Goal: Task Accomplishment & Management: Manage account settings

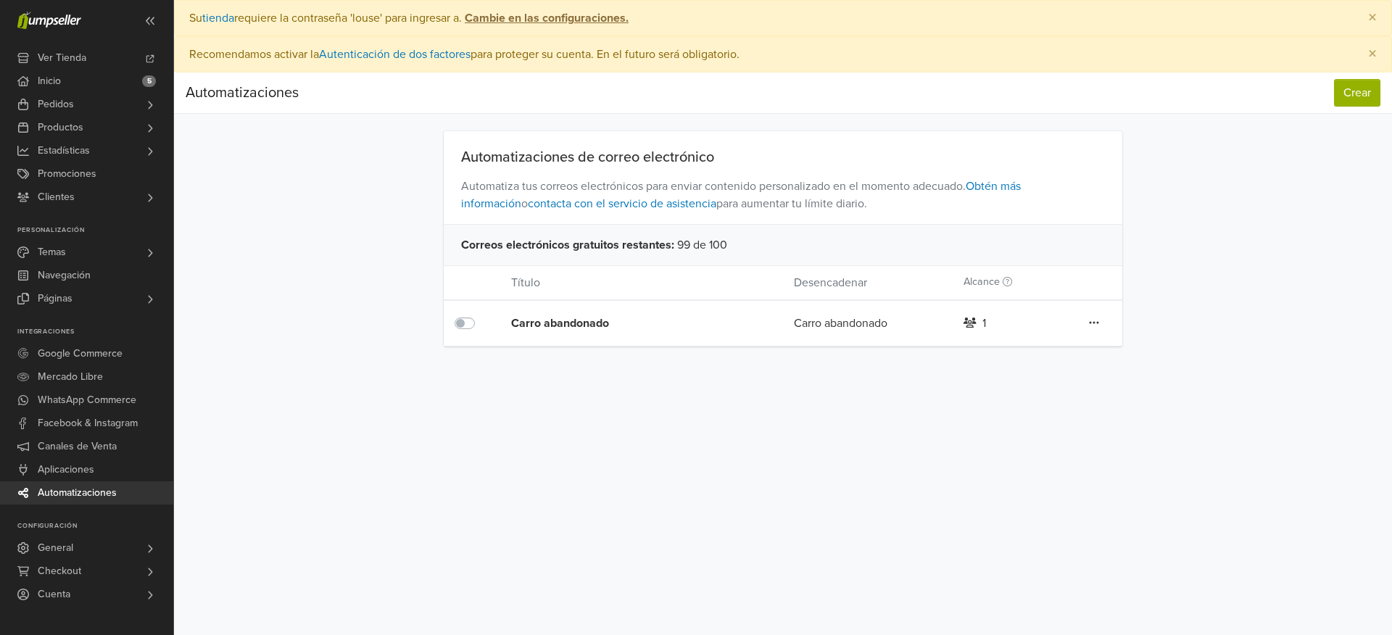
click at [582, 322] on div "Carro abandonado" at bounding box center [624, 323] width 226 height 17
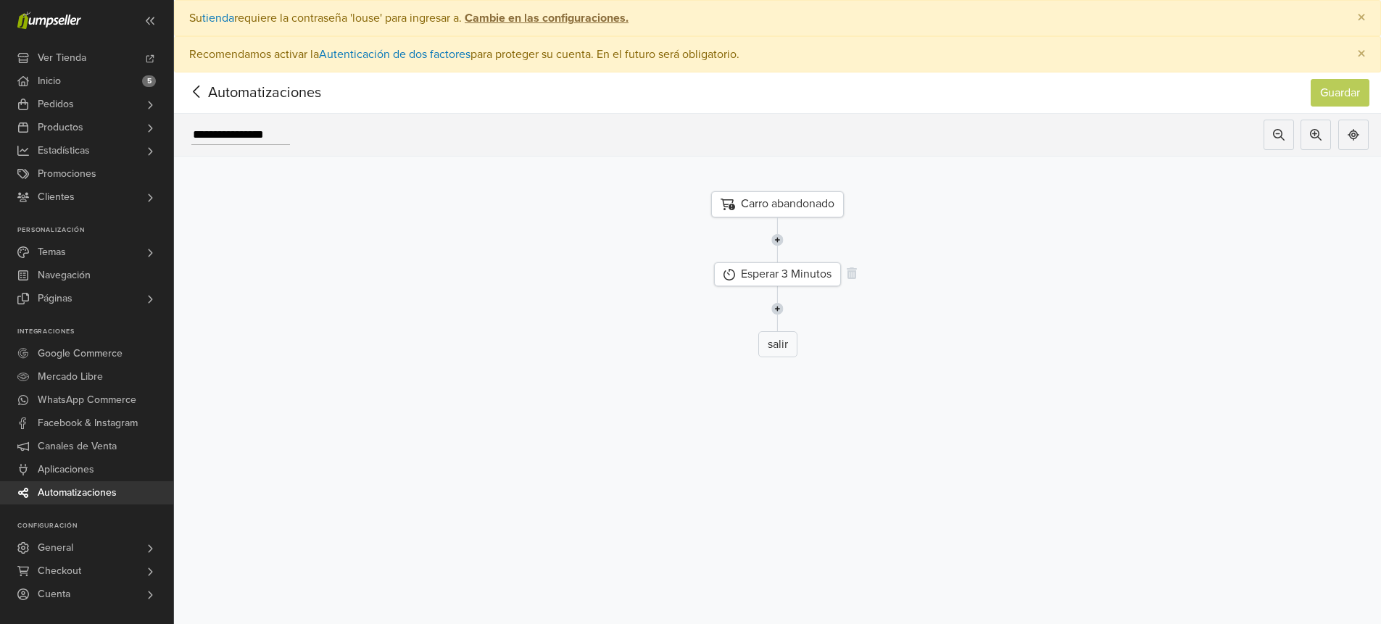
click at [793, 275] on div "Esperar 3 Minutos" at bounding box center [777, 274] width 127 height 24
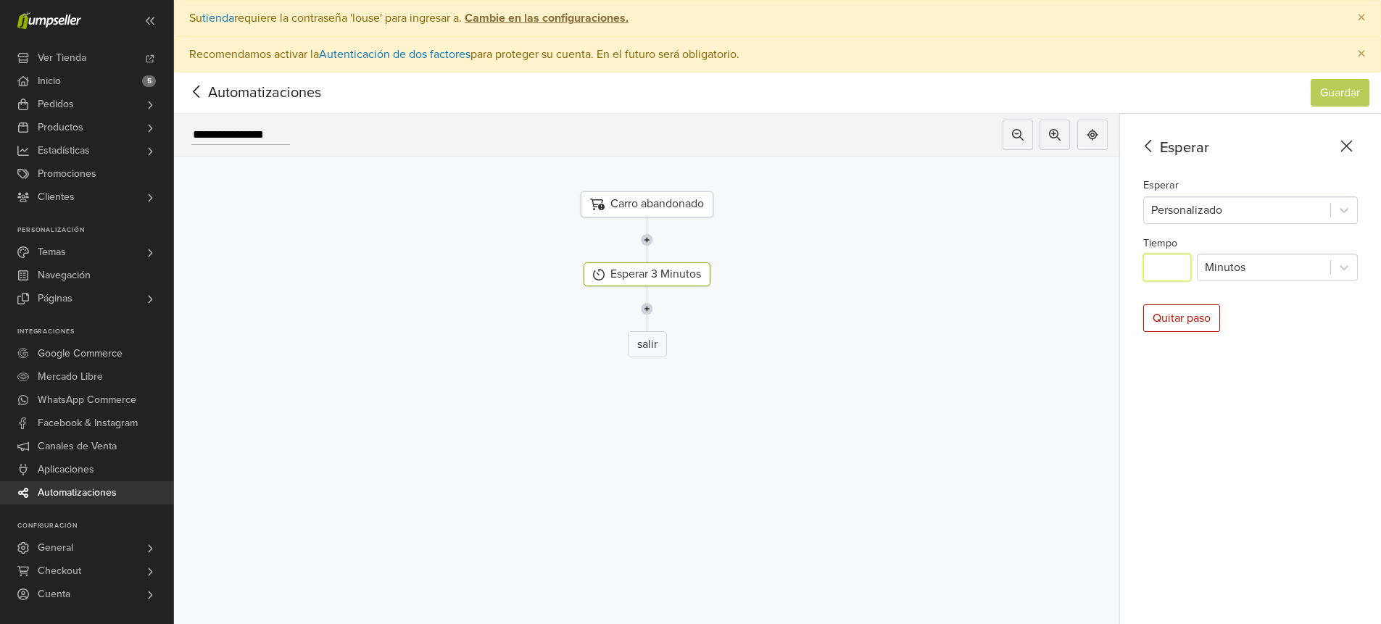
click at [1182, 271] on input "*" at bounding box center [1167, 268] width 48 height 28
type input "**"
click at [1301, 300] on div "Esperar Esperar Personalizado Tiempo ** Minutos Quitar paso" at bounding box center [1250, 405] width 261 height 583
click at [1359, 99] on button "Guardar" at bounding box center [1340, 93] width 59 height 28
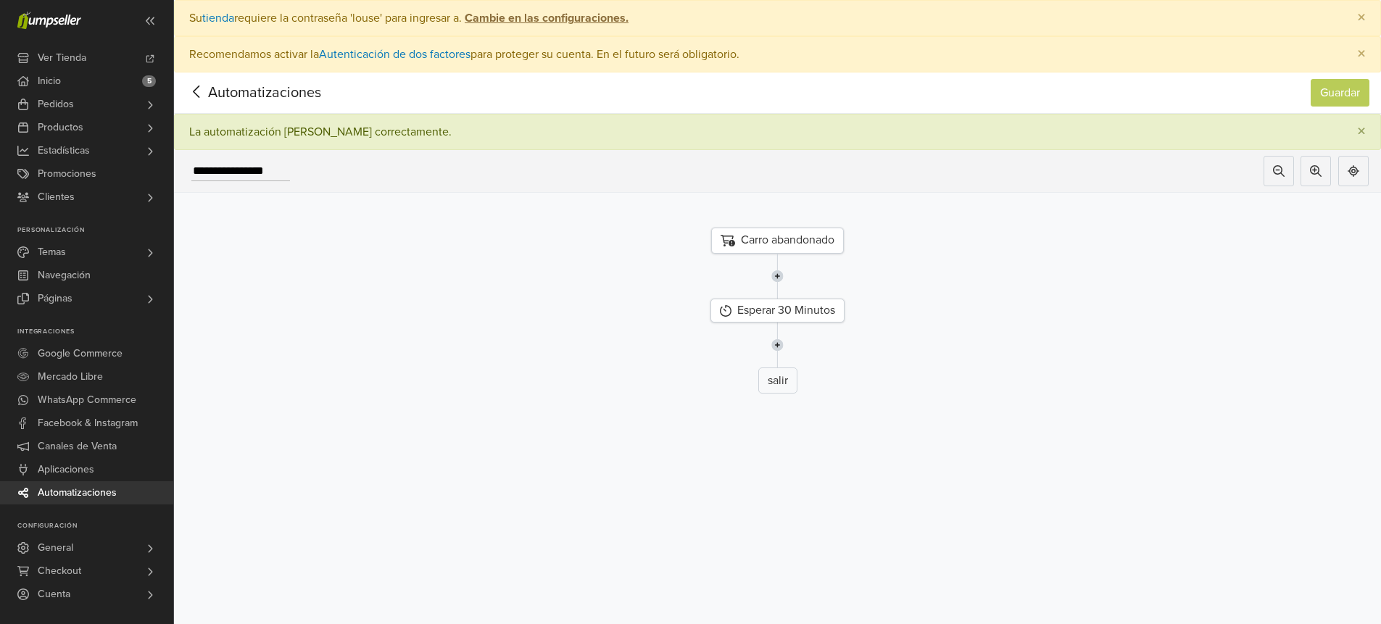
click at [784, 341] on img at bounding box center [777, 345] width 12 height 45
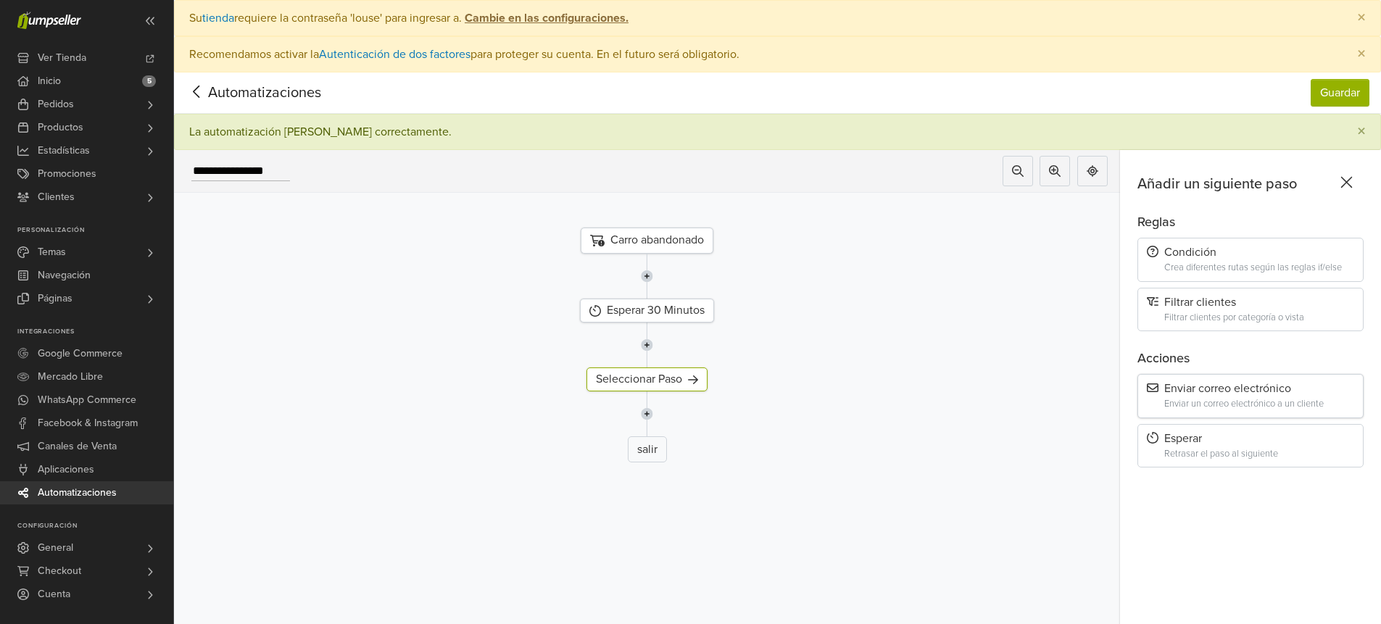
click at [1228, 397] on div "Enviar correo electrónico Enviar un correo electrónico a un cliente" at bounding box center [1250, 396] width 226 height 44
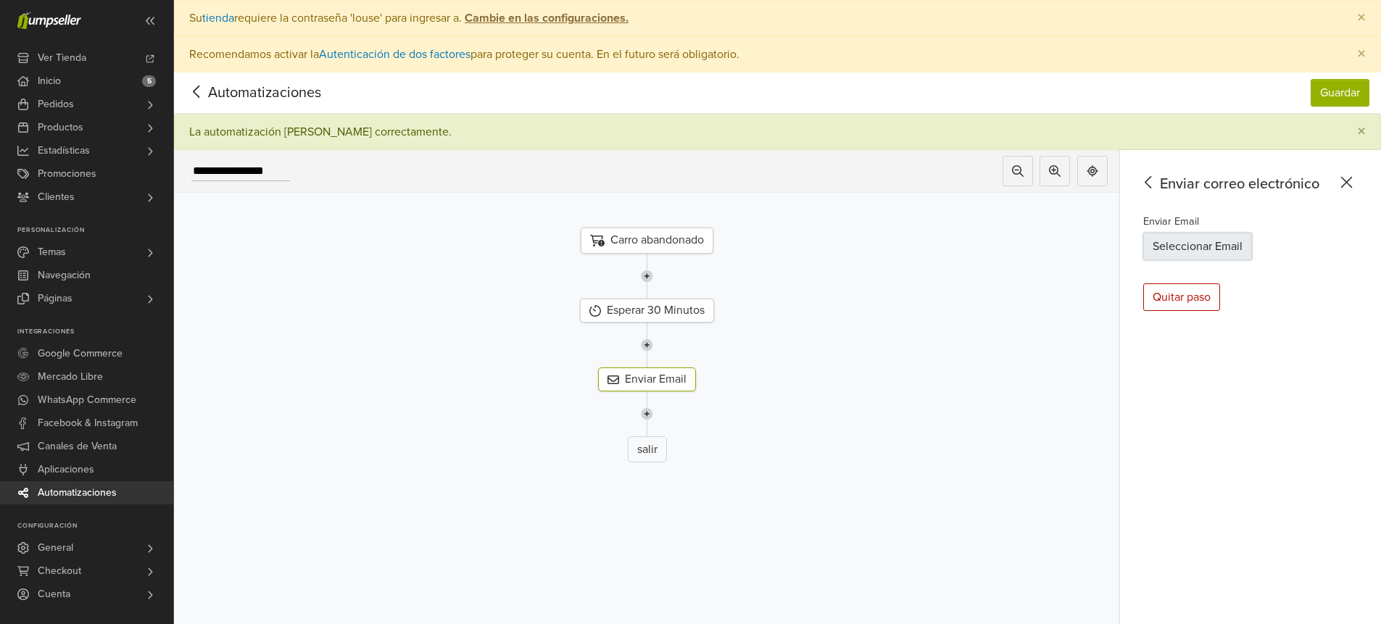
click at [1222, 249] on button "Seleccionar Email" at bounding box center [1197, 247] width 109 height 28
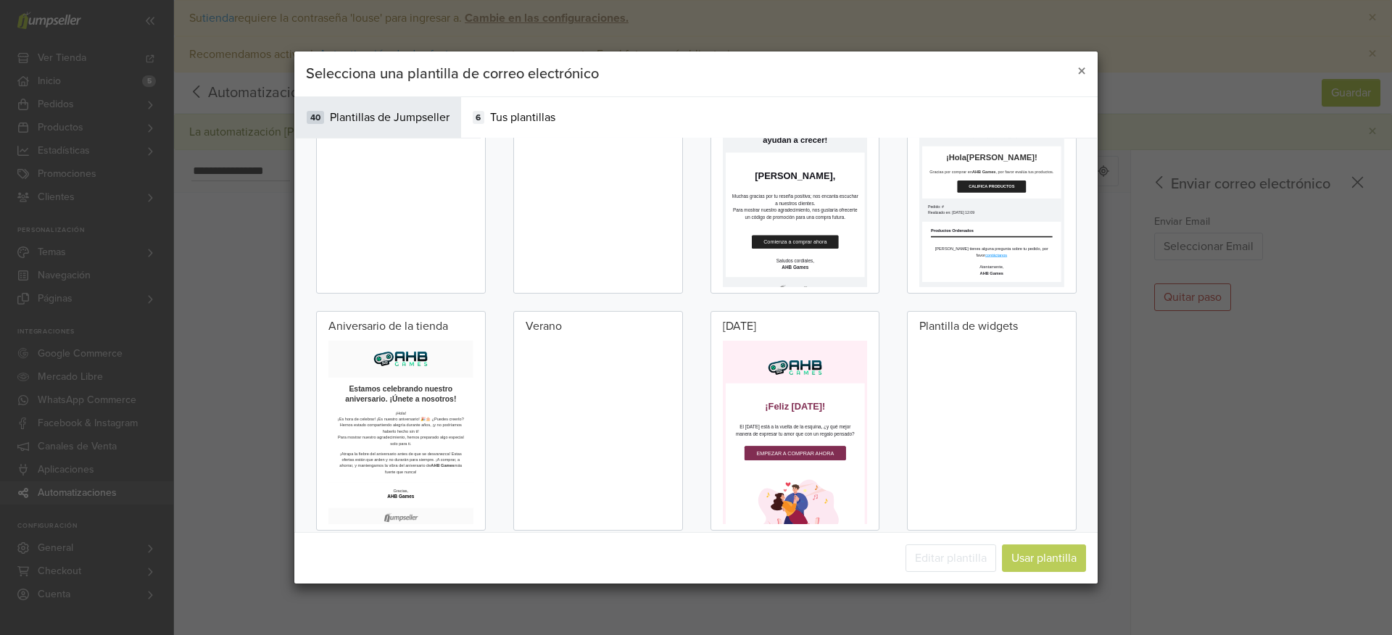
scroll to position [1173, 0]
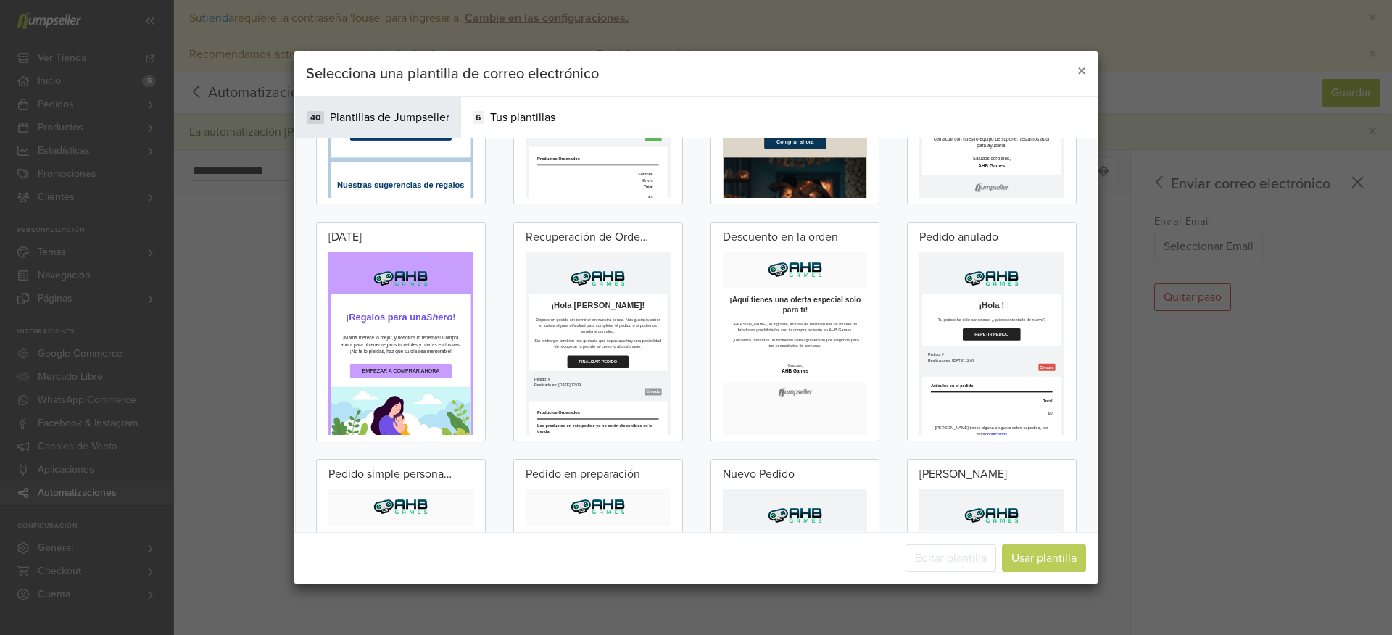
click at [752, 360] on td "¡Hola [PERSON_NAME]!" at bounding box center [705, 377] width 347 height 41
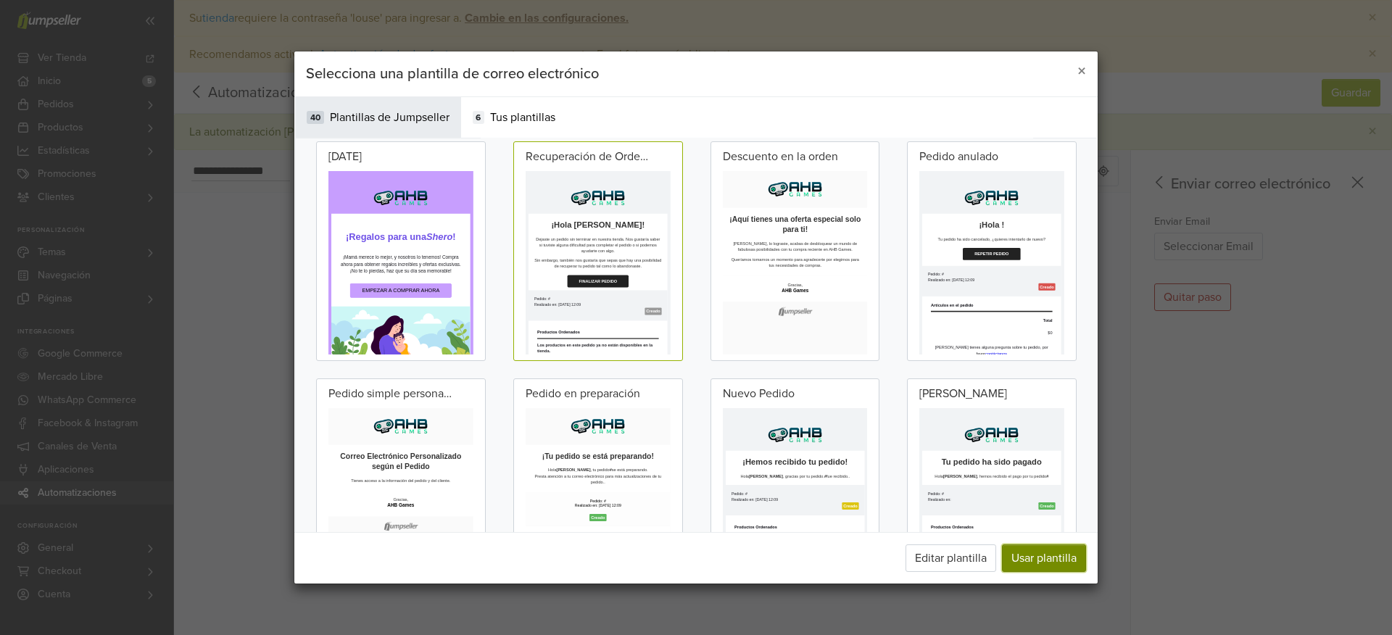
click at [1038, 555] on button "Usar plantilla" at bounding box center [1044, 558] width 84 height 28
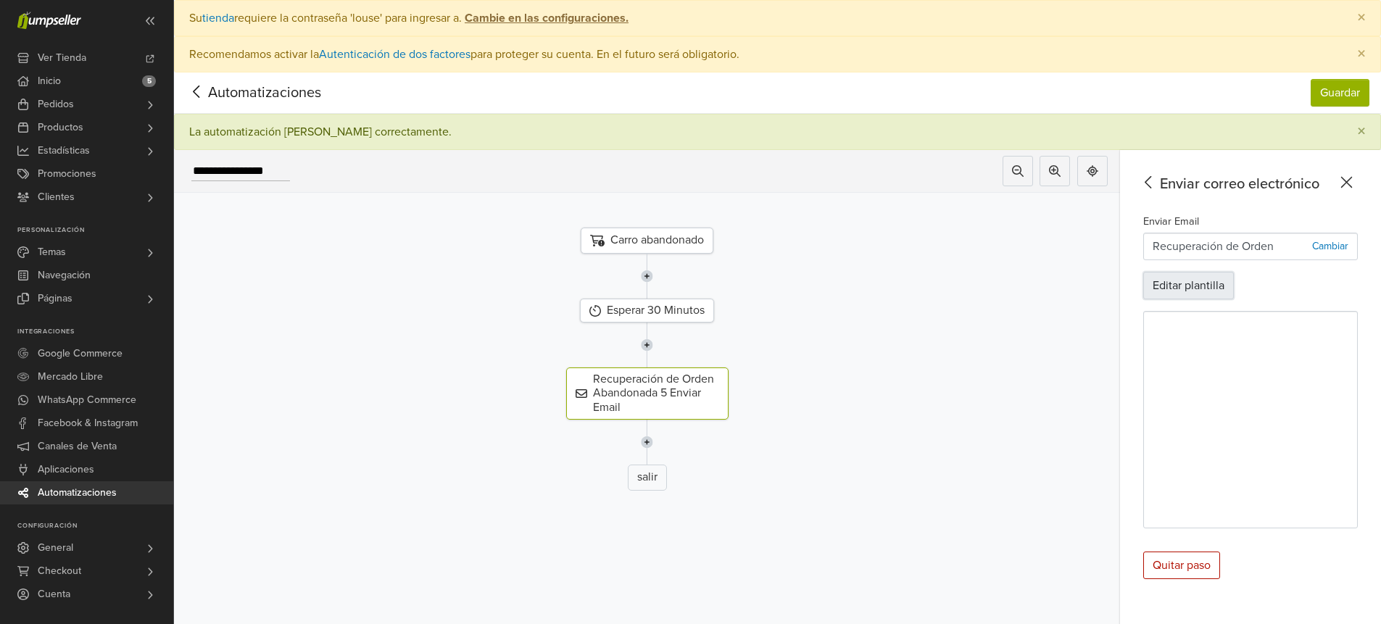
click at [1206, 291] on button "Editar plantilla" at bounding box center [1188, 286] width 91 height 28
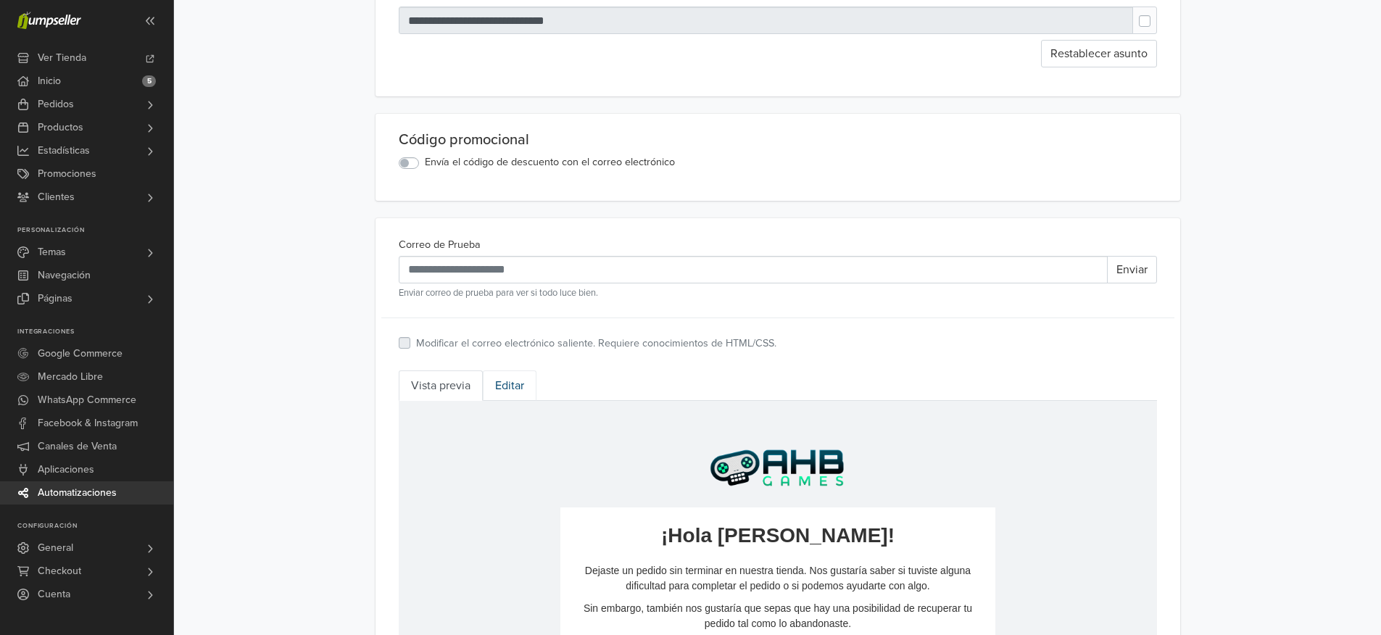
click at [515, 386] on link "Editar" at bounding box center [510, 385] width 54 height 30
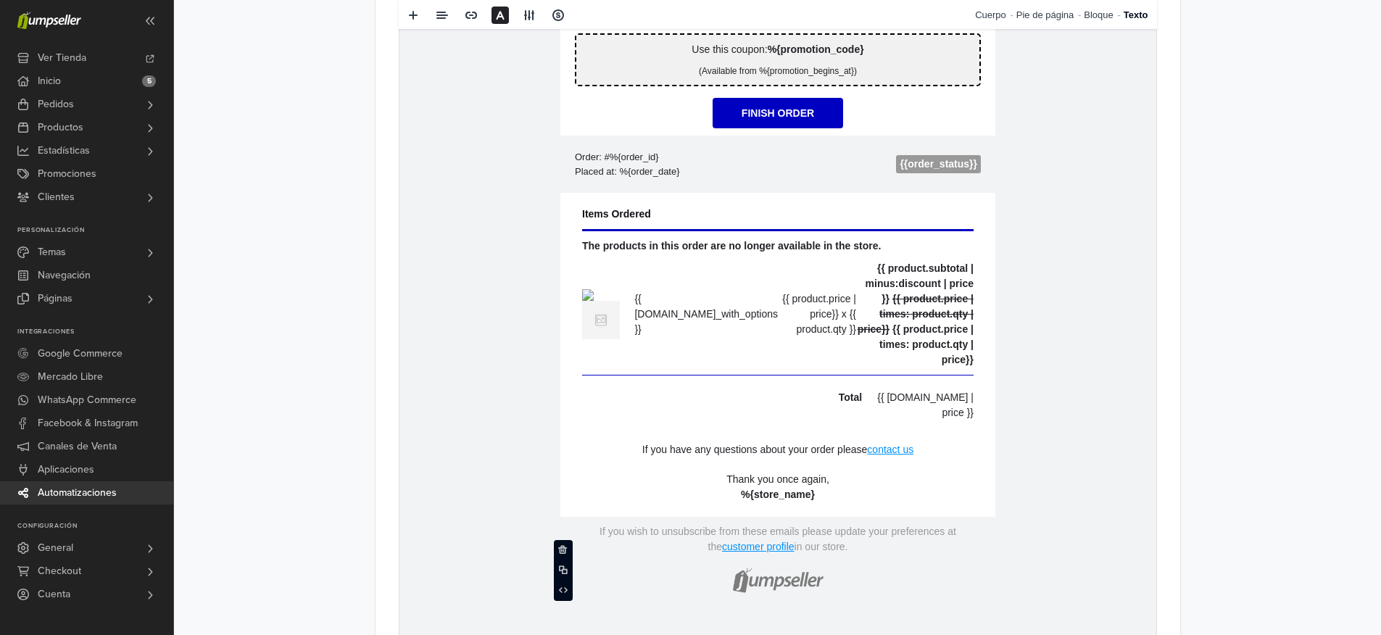
click at [844, 563] on p at bounding box center [777, 578] width 406 height 47
click at [567, 547] on span at bounding box center [562, 549] width 9 height 9
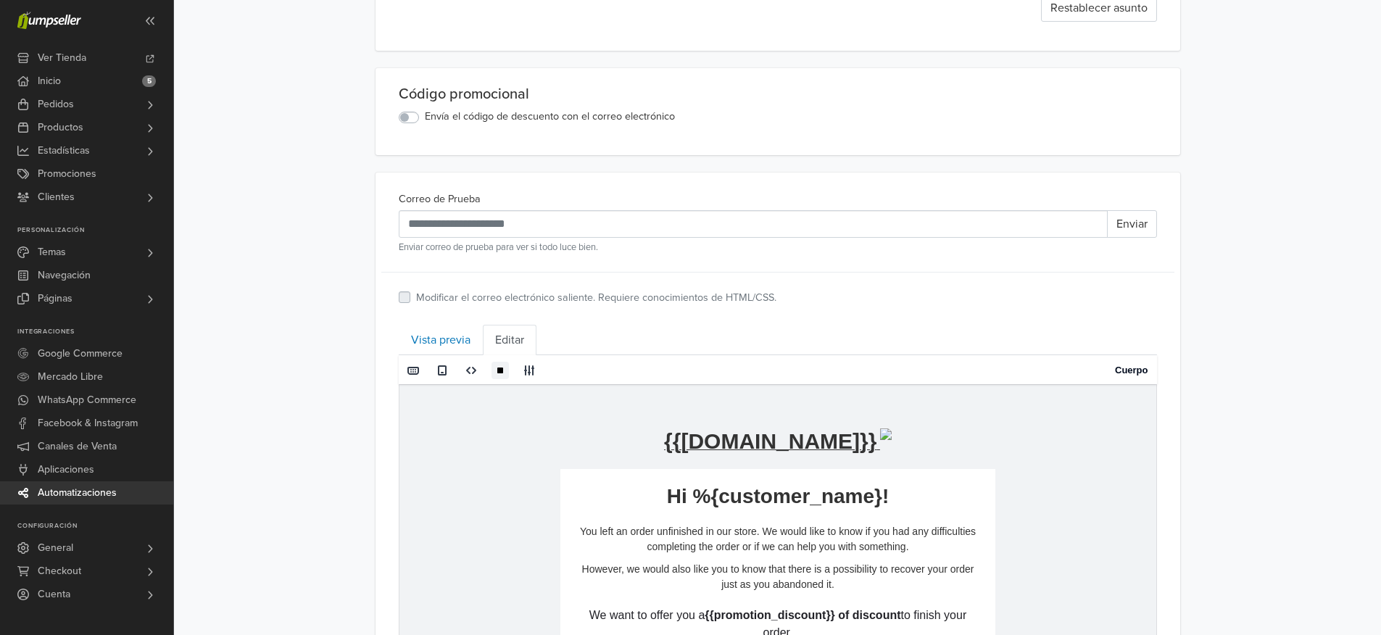
click at [1103, 331] on ul "Vista previa Editar" at bounding box center [778, 340] width 758 height 30
click at [467, 370] on span at bounding box center [471, 371] width 12 height 12
type textarea "**********"
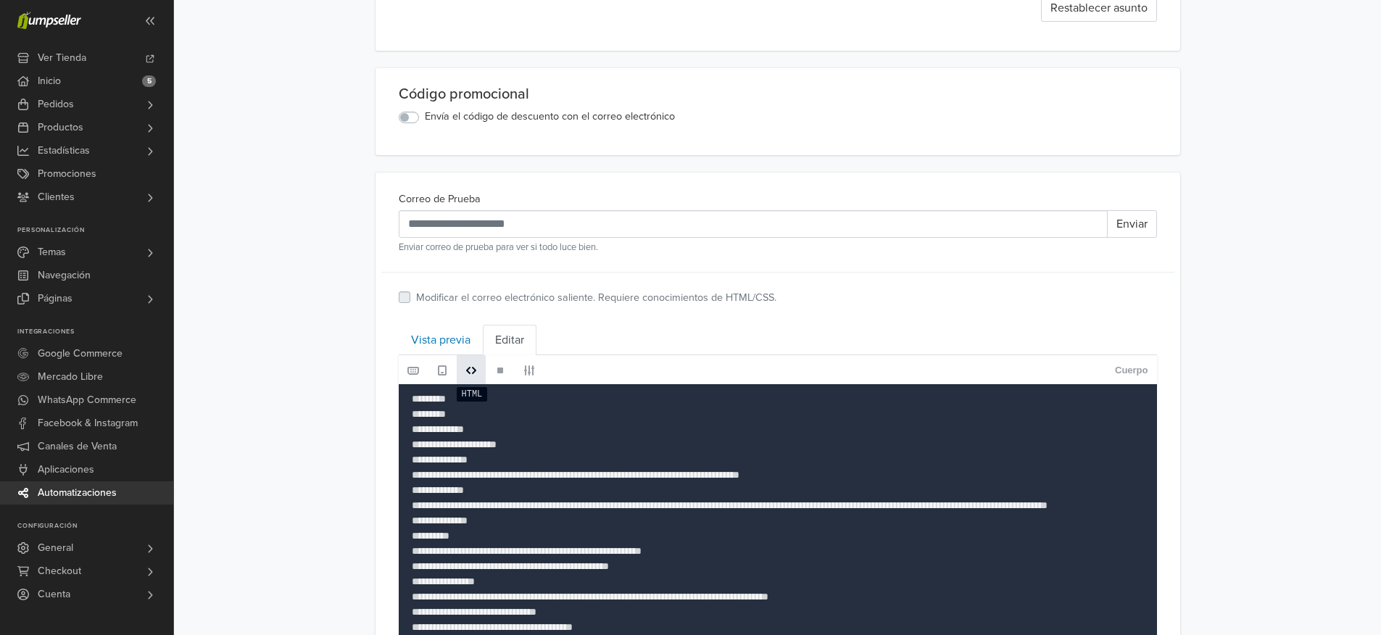
click at [476, 372] on span at bounding box center [471, 371] width 12 height 12
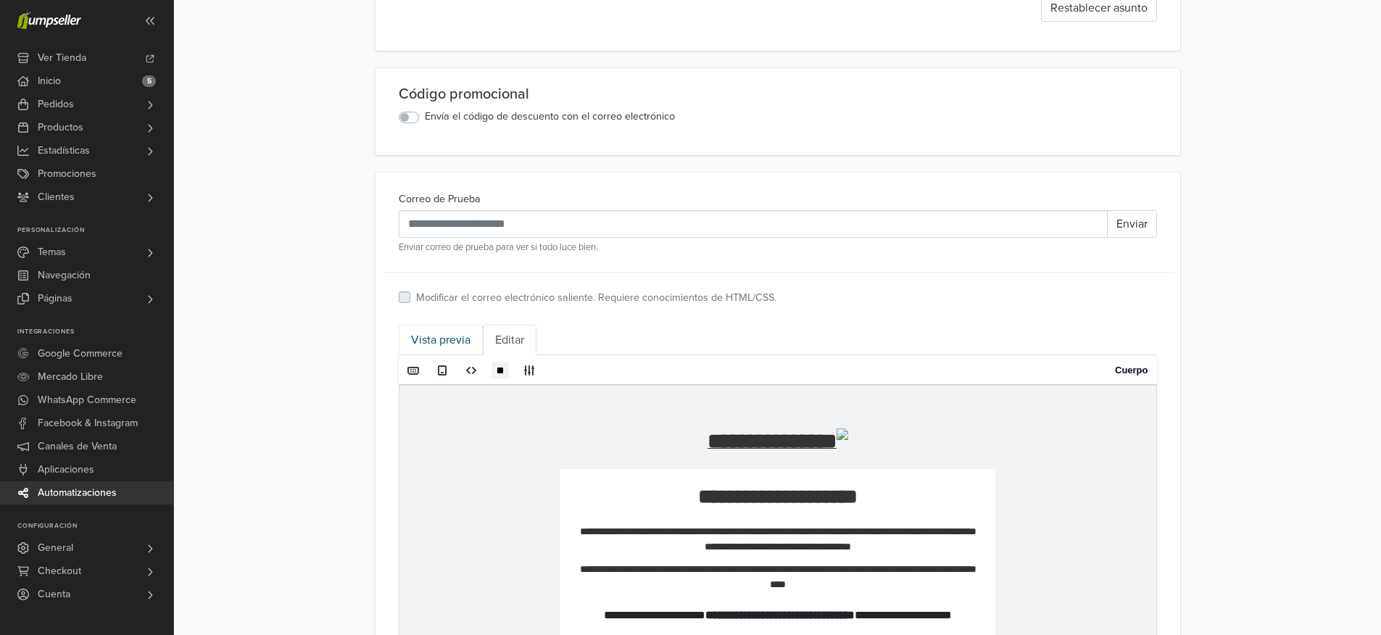
click at [443, 336] on link "Vista previa" at bounding box center [441, 340] width 84 height 30
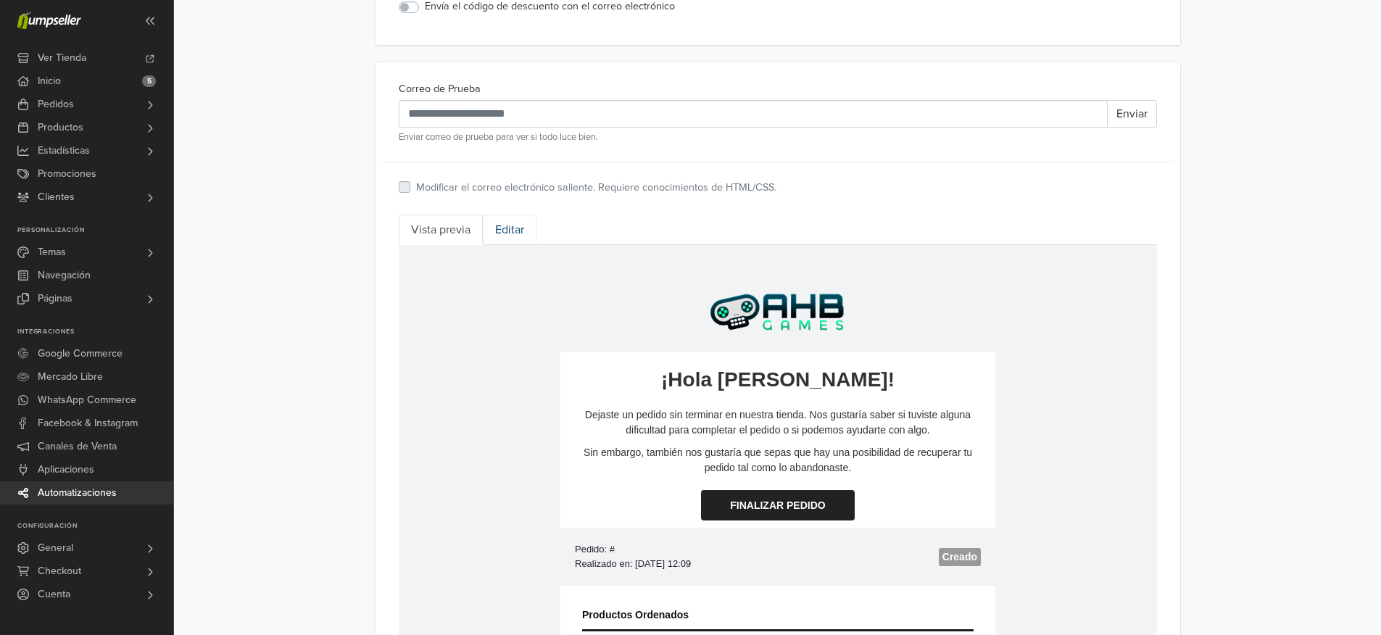
click at [510, 231] on link "Editar" at bounding box center [510, 230] width 54 height 30
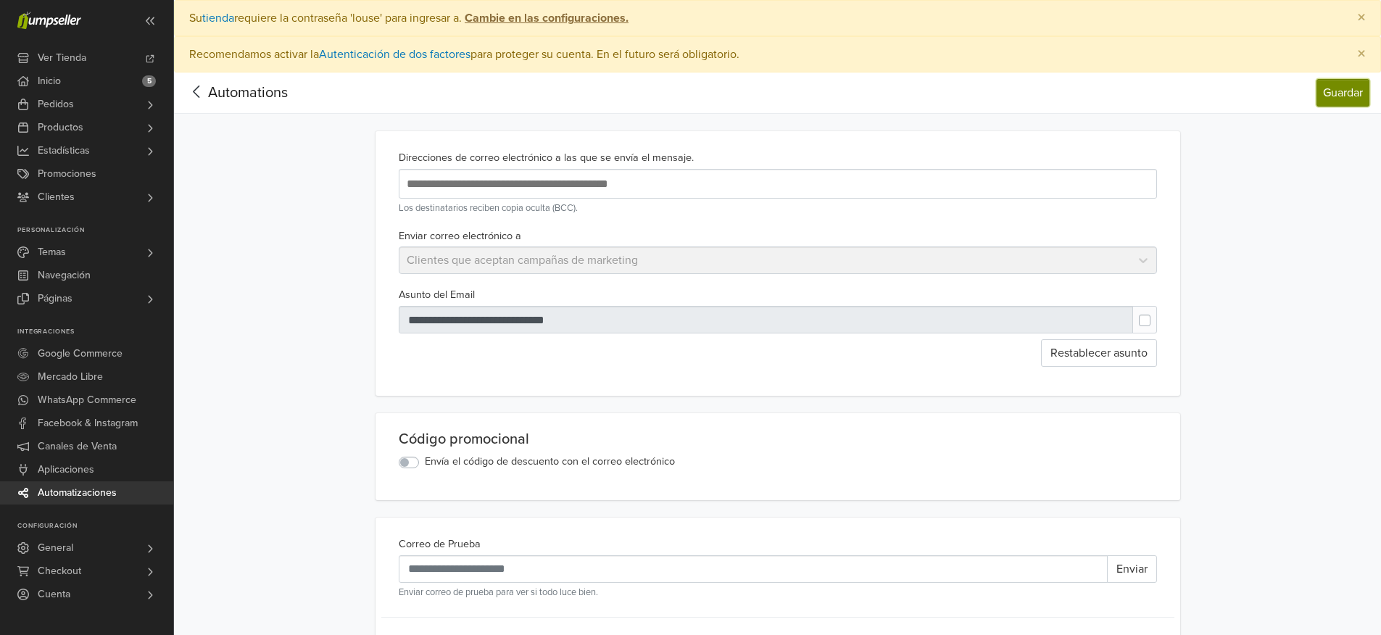
click at [1331, 90] on button "Guardar" at bounding box center [1342, 93] width 53 height 28
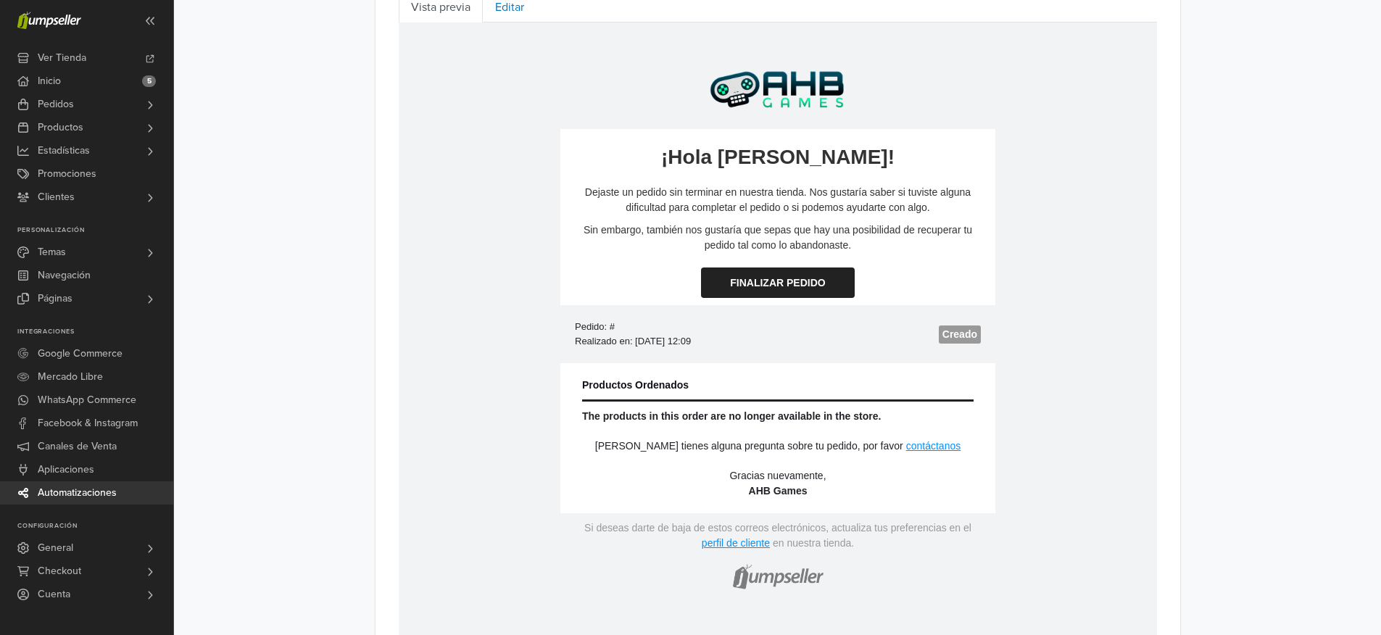
scroll to position [676, 0]
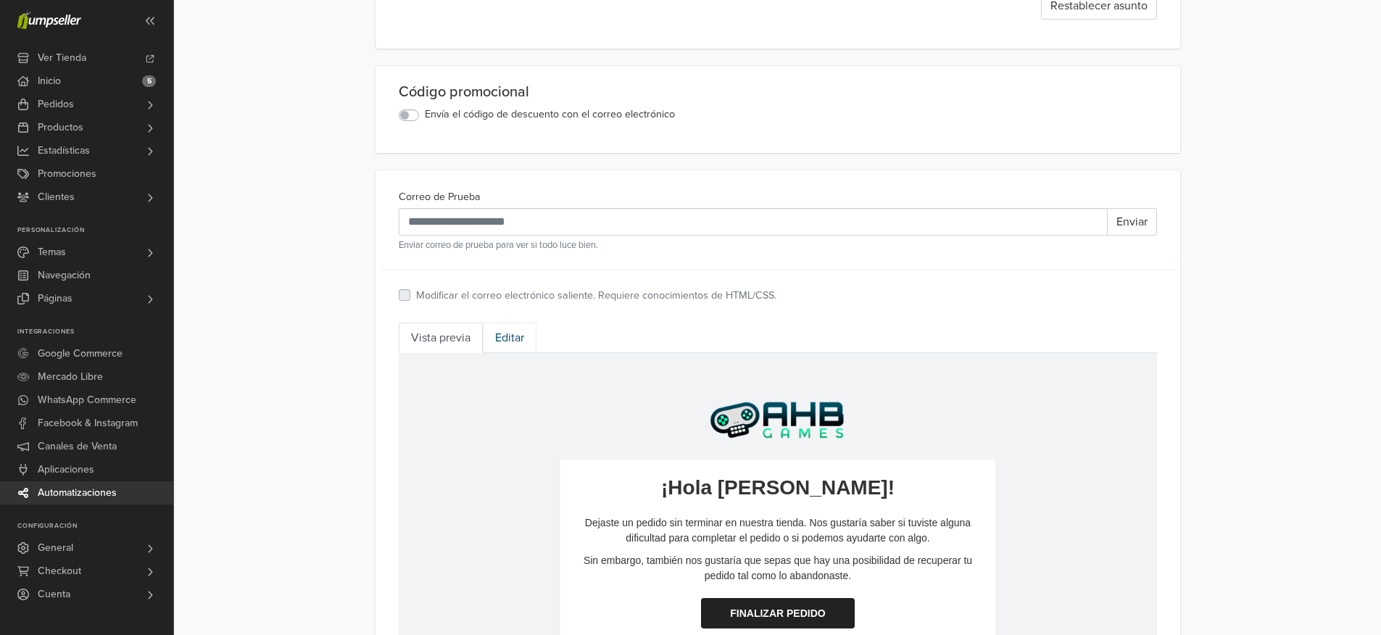
click at [515, 339] on link "Editar" at bounding box center [510, 338] width 54 height 30
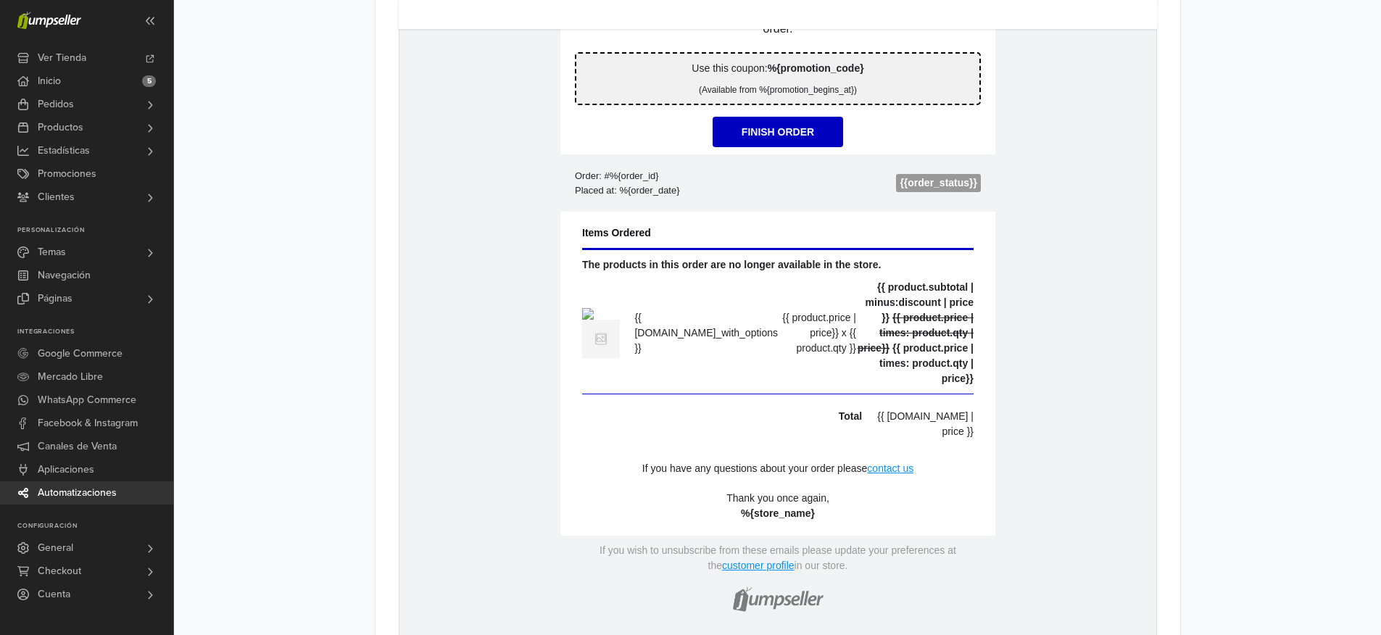
scroll to position [1025, 0]
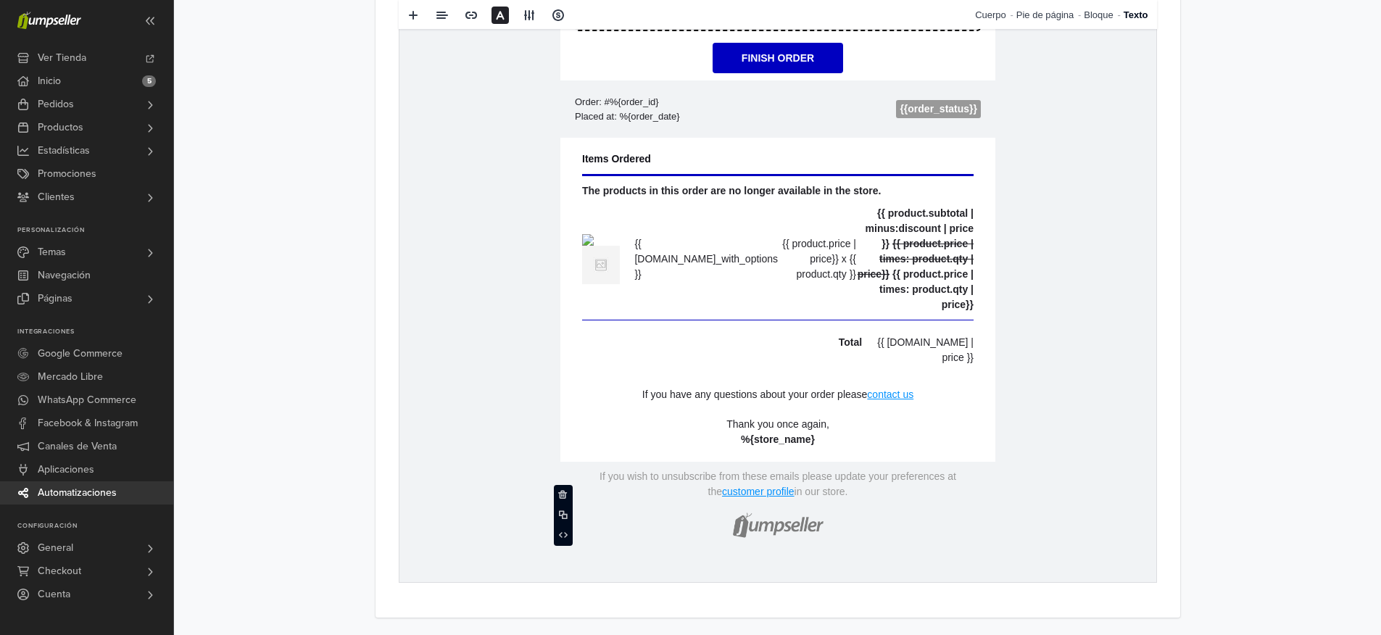
click at [832, 510] on p at bounding box center [777, 522] width 406 height 47
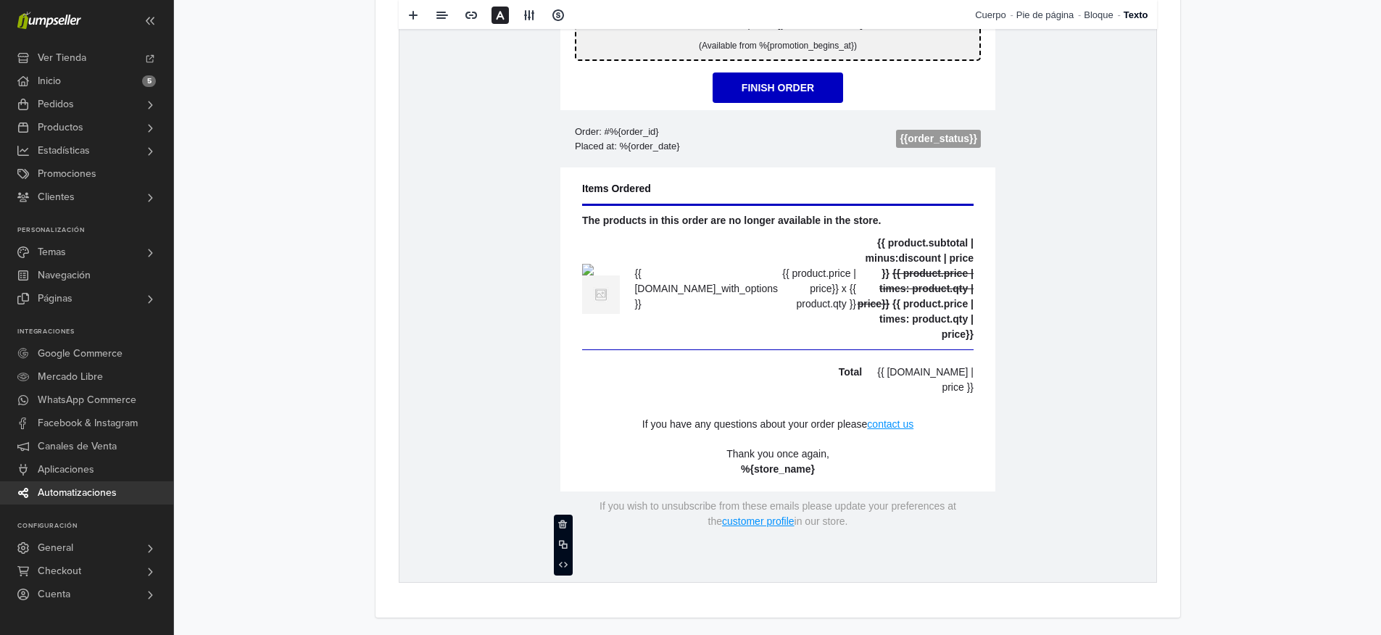
click at [1079, 552] on td "{% if store.logo == empty %} {{[DOMAIN_NAME]}} {% else %} {% endif %} hidden te…" at bounding box center [777, 167] width 757 height 861
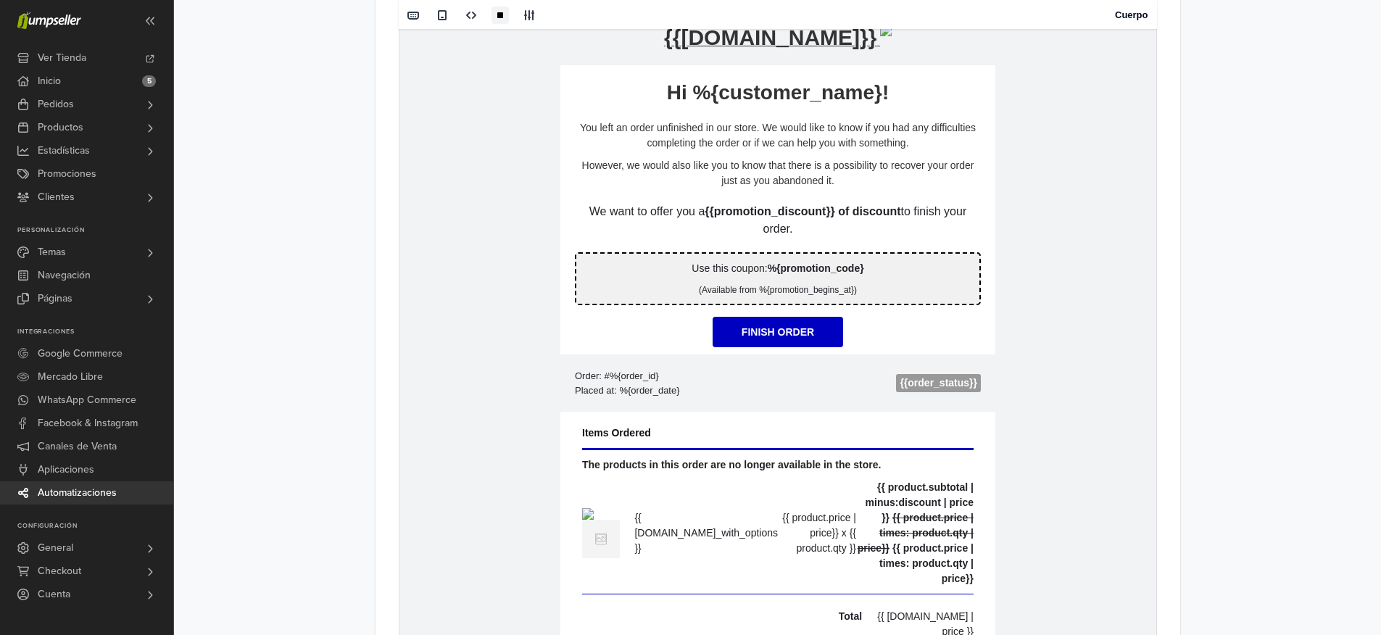
scroll to position [611, 0]
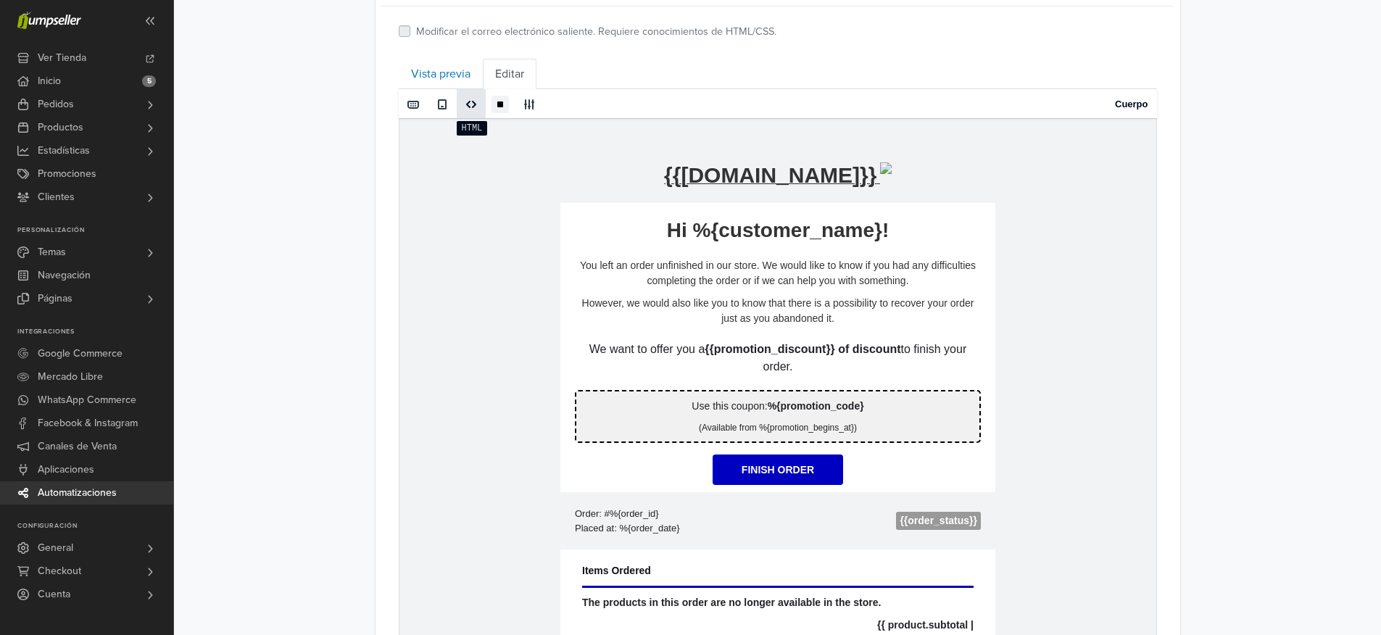
click at [476, 109] on span at bounding box center [471, 105] width 12 height 12
type textarea "**********"
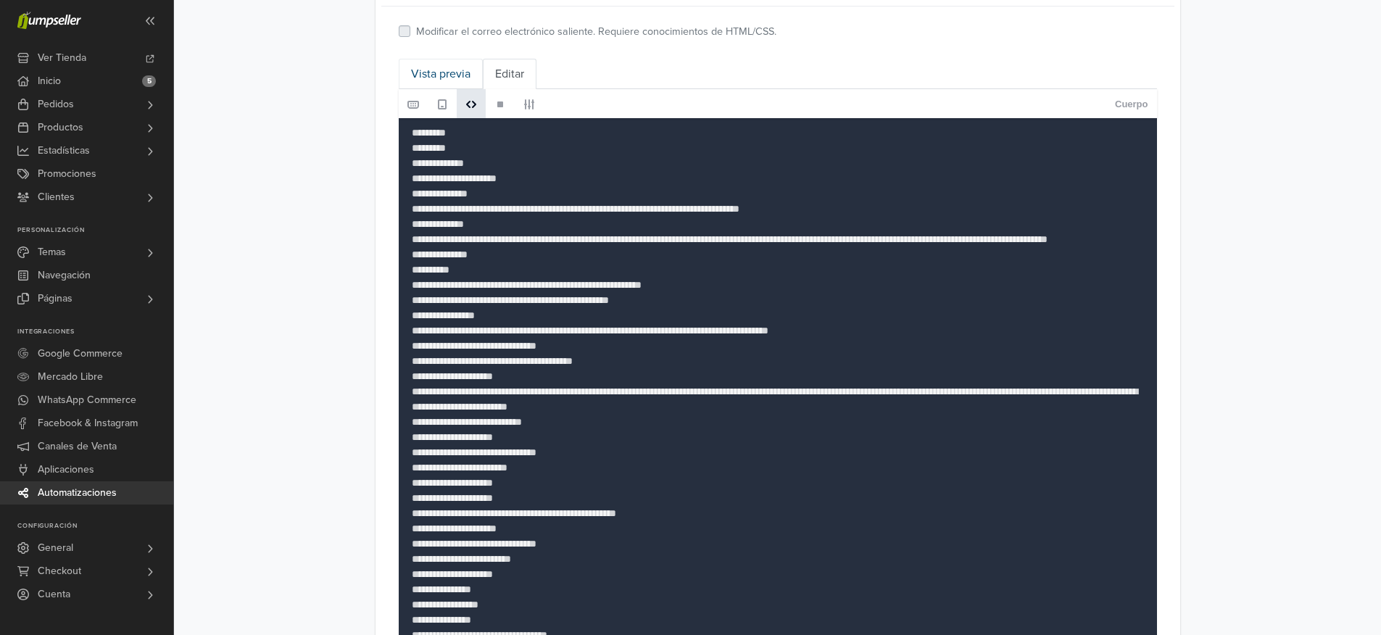
click at [446, 73] on link "Vista previa" at bounding box center [441, 74] width 84 height 30
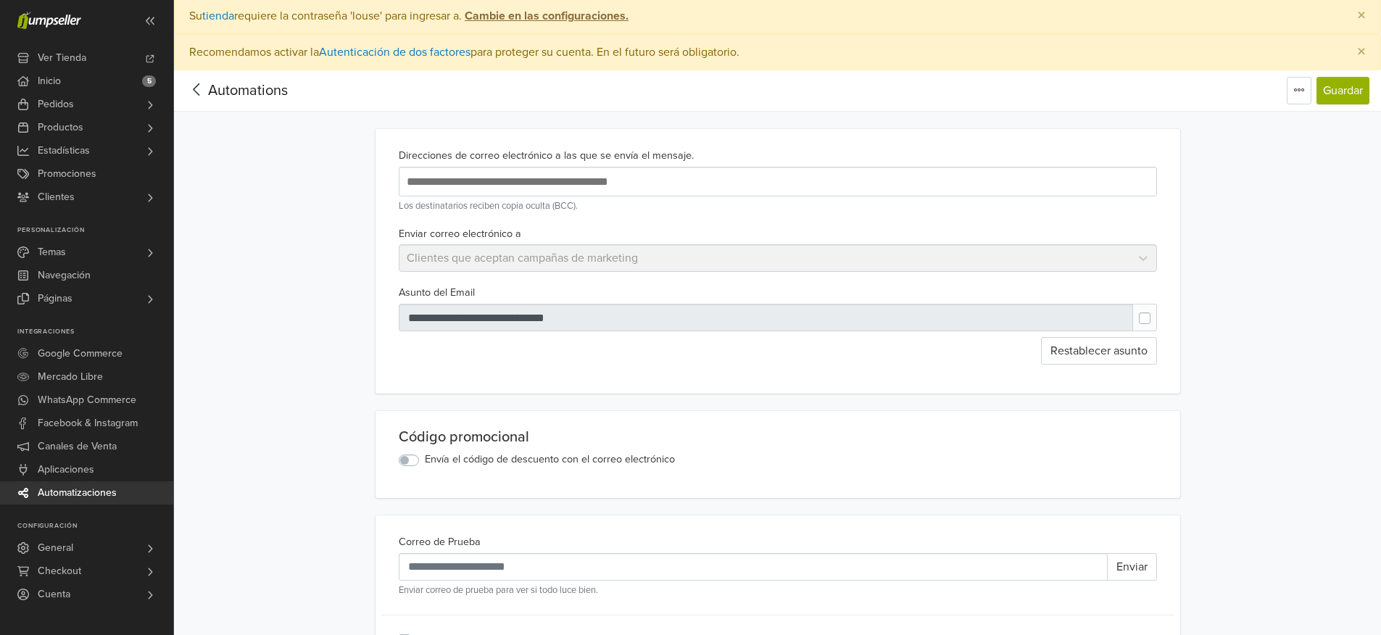
scroll to position [0, 0]
click at [1348, 91] on button "Guardar" at bounding box center [1342, 93] width 53 height 28
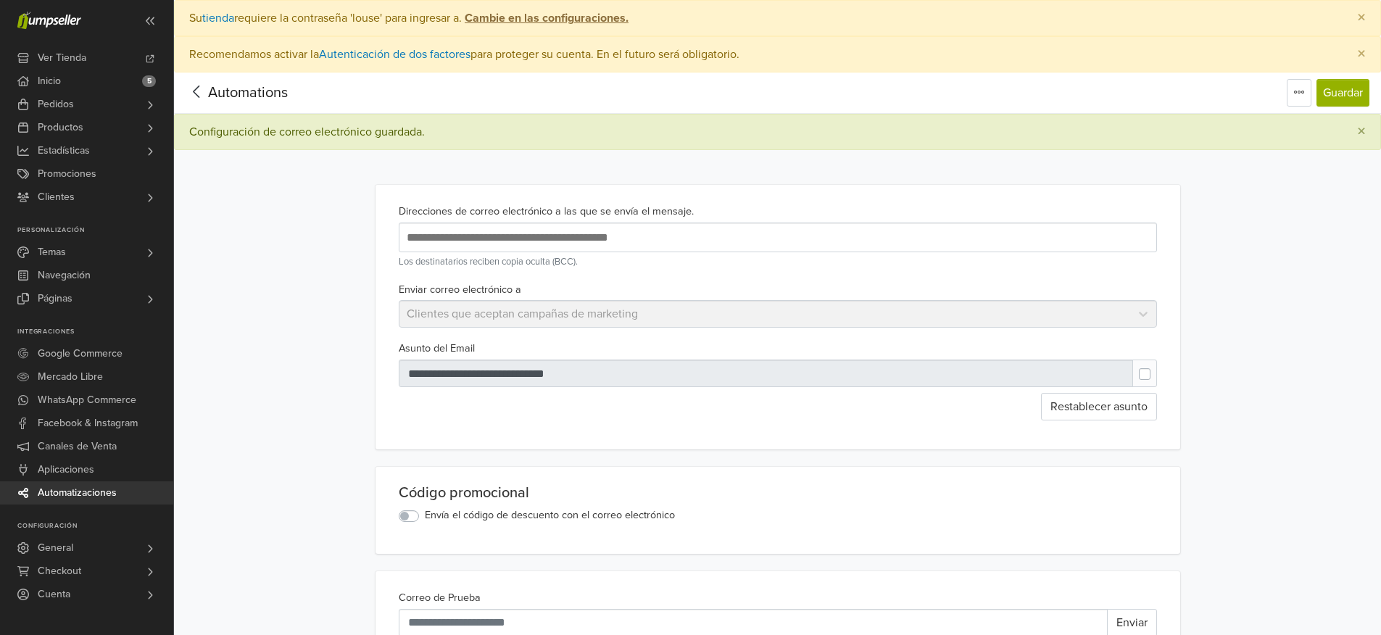
click at [195, 92] on icon at bounding box center [197, 92] width 22 height 18
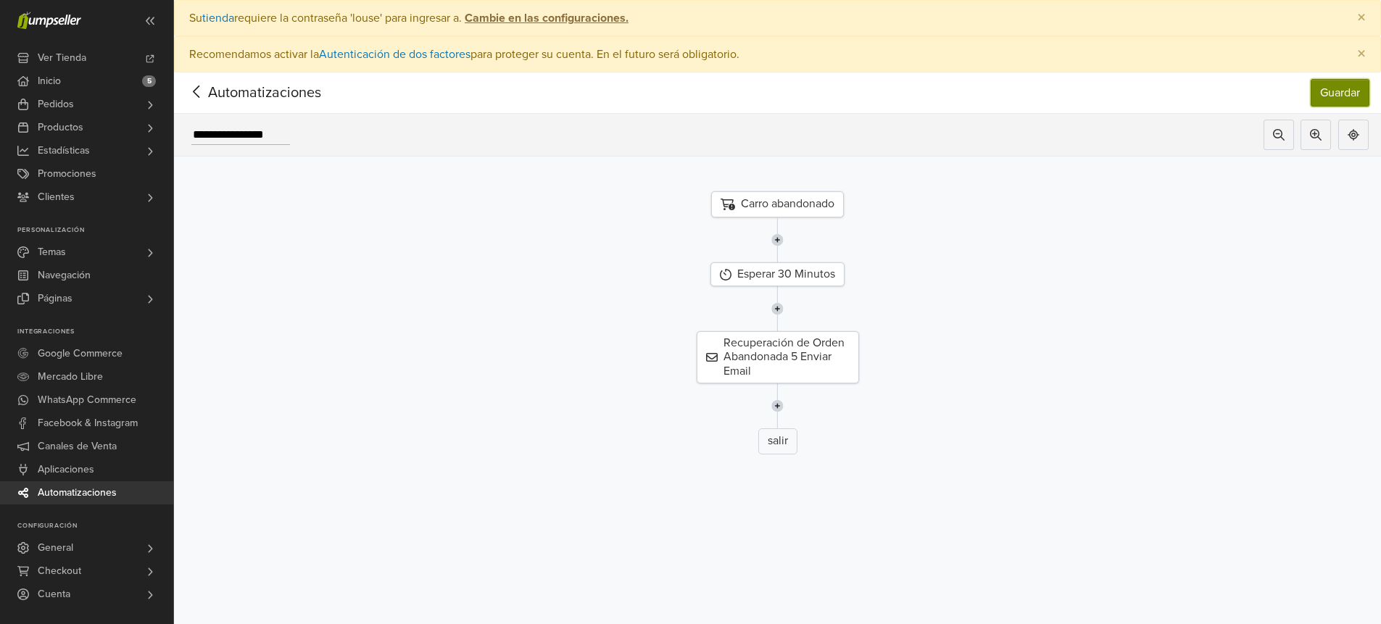
click at [1353, 89] on button "Guardar" at bounding box center [1340, 93] width 59 height 28
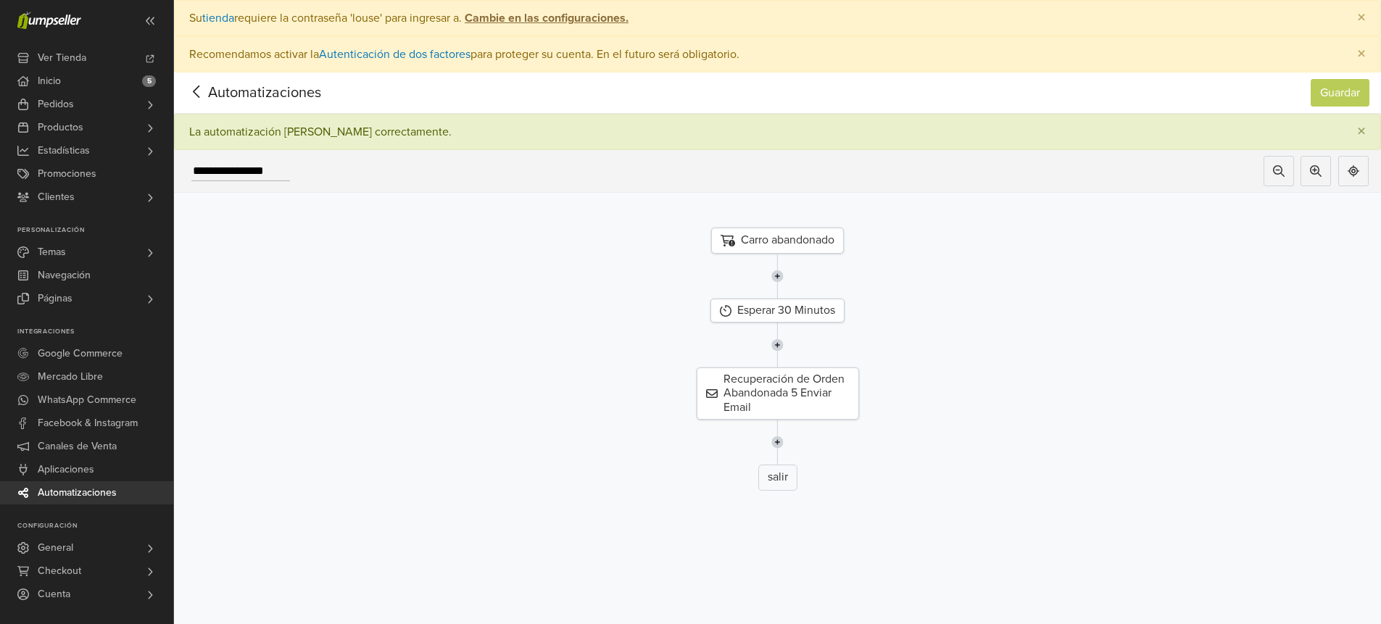
click at [195, 94] on icon at bounding box center [197, 92] width 22 height 18
